Goal: Check status

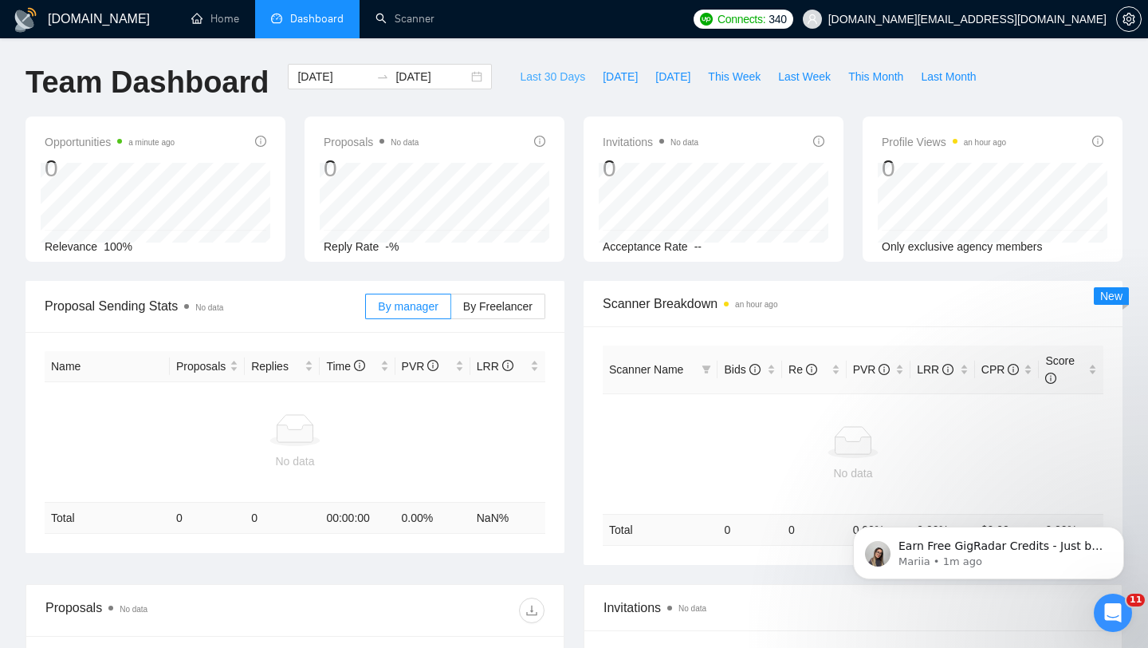
click at [522, 74] on span "Last 30 Days" at bounding box center [552, 77] width 65 height 18
type input "[DATE]"
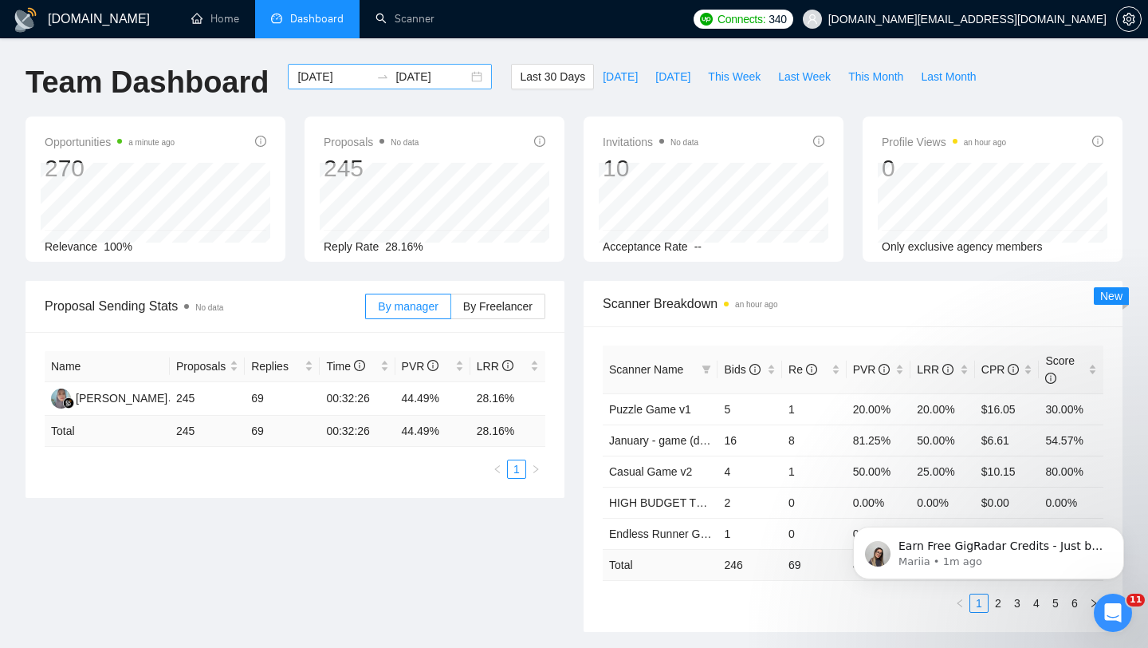
click at [466, 75] on div "[DATE] [DATE]" at bounding box center [390, 77] width 204 height 26
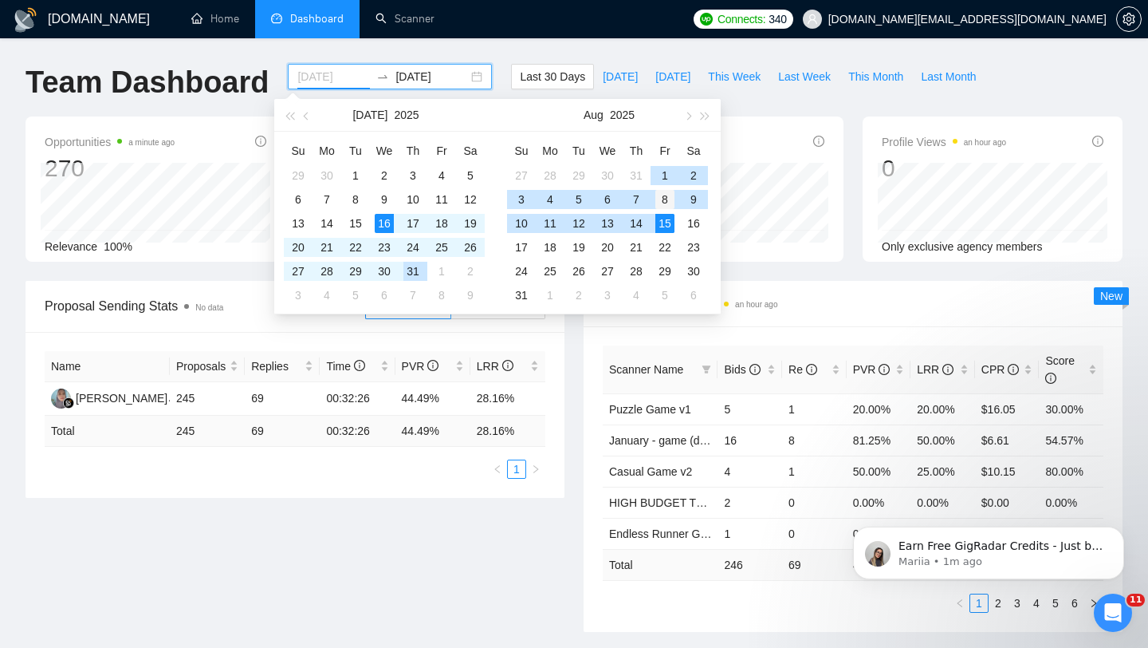
type input "[DATE]"
click at [662, 194] on div "8" at bounding box center [665, 199] width 19 height 19
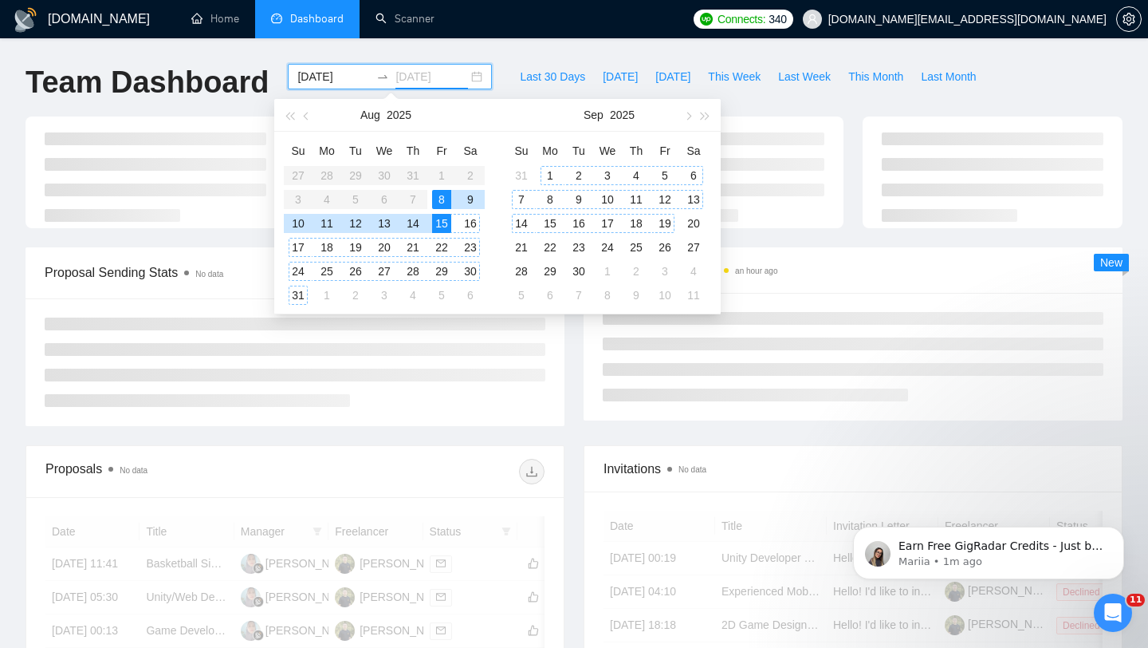
type input "[DATE]"
click at [580, 368] on div "Scanner Breakdown an hour ago New" at bounding box center [853, 333] width 558 height 173
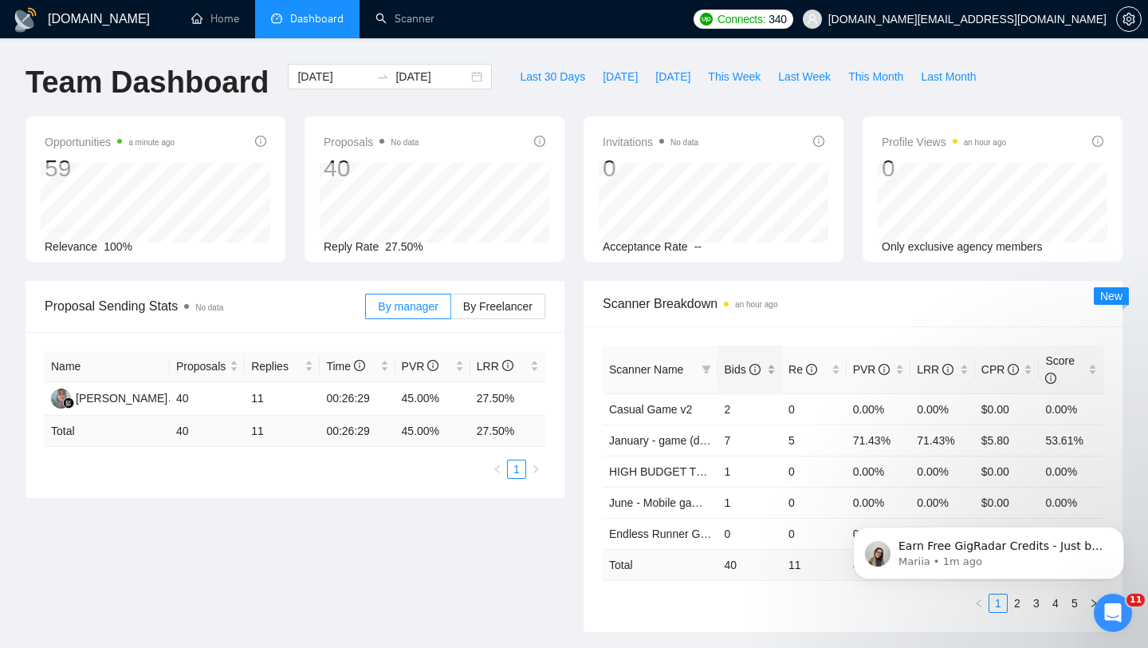
click at [768, 373] on div "Bids" at bounding box center [750, 369] width 52 height 18
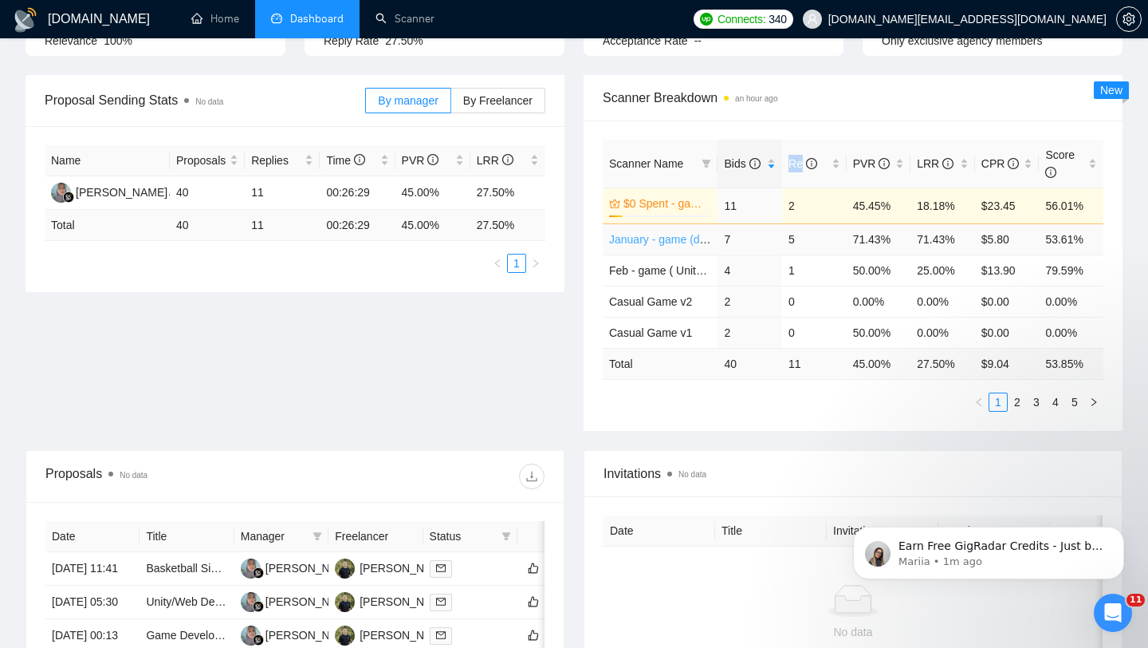
scroll to position [232, 0]
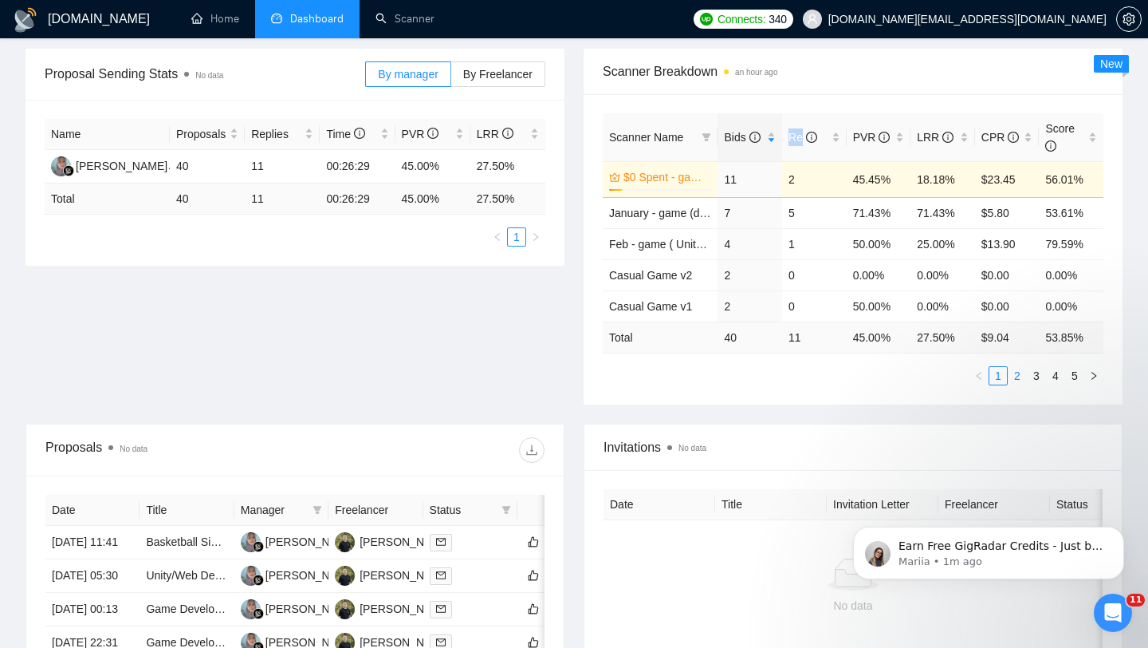
click at [1016, 376] on link "2" at bounding box center [1018, 376] width 18 height 18
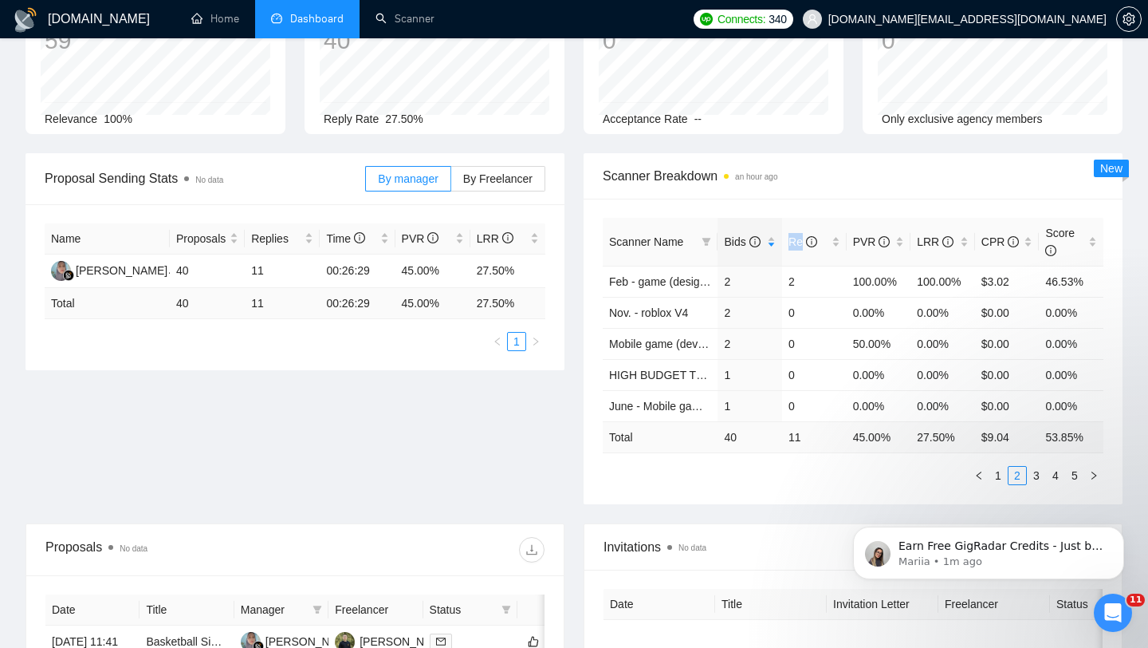
scroll to position [0, 0]
